Goal: Find specific page/section: Find specific page/section

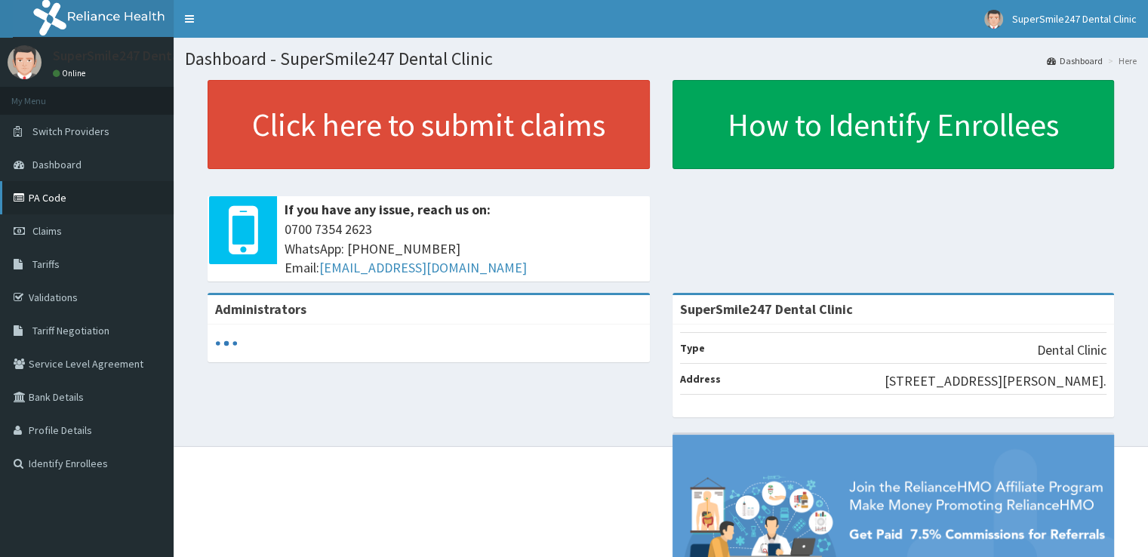
click at [93, 191] on link "PA Code" at bounding box center [87, 197] width 174 height 33
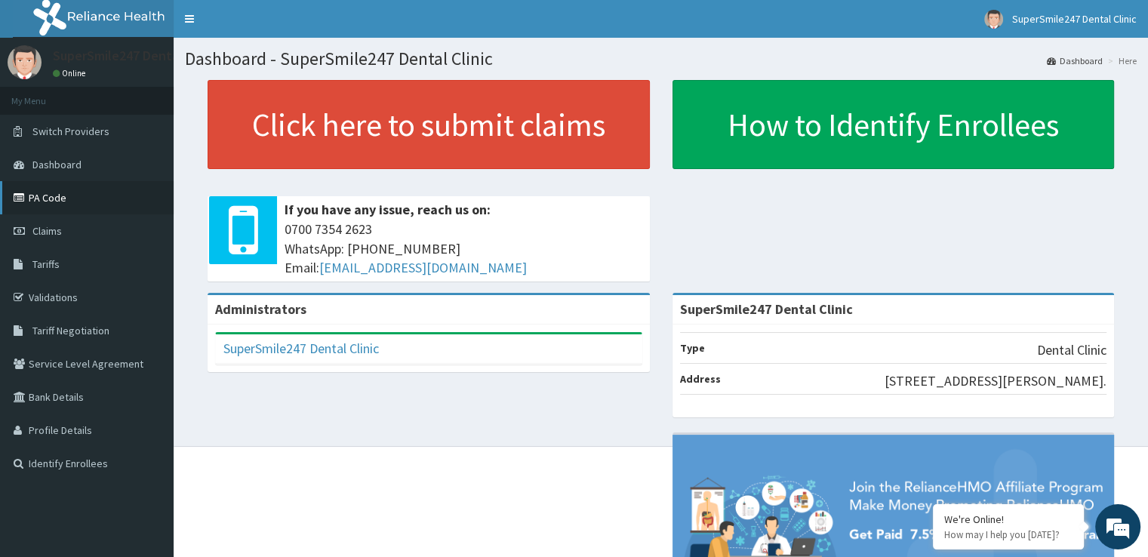
click at [44, 194] on link "PA Code" at bounding box center [87, 197] width 174 height 33
click at [61, 192] on link "PA Code" at bounding box center [87, 197] width 174 height 33
